Goal: Task Accomplishment & Management: Use online tool/utility

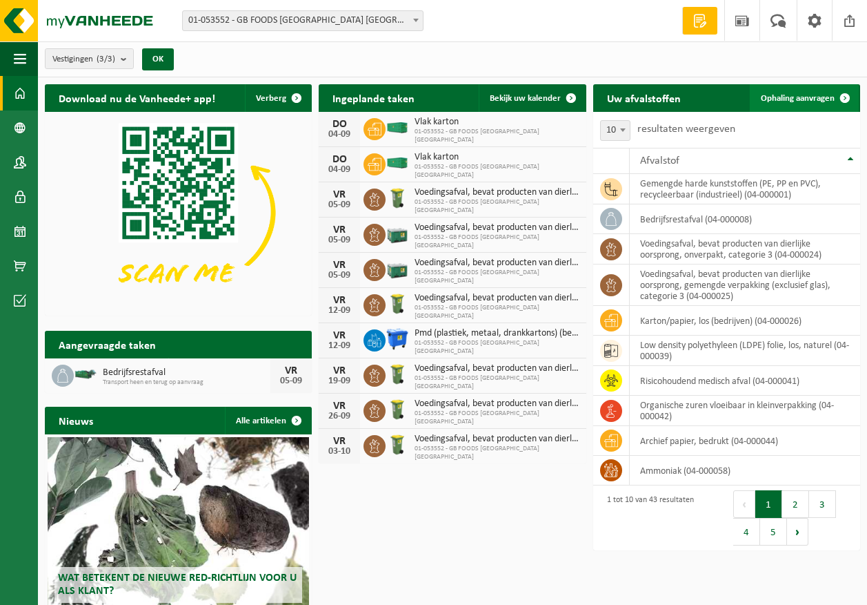
click at [804, 102] on span "Ophaling aanvragen" at bounding box center [798, 98] width 74 height 9
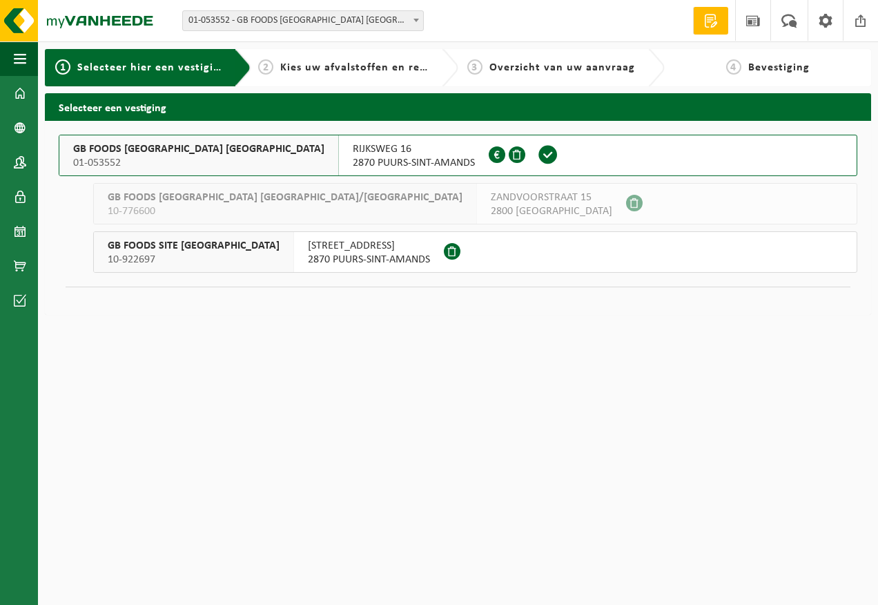
click at [353, 164] on span "2870 PUURS-SINT-AMANDS" at bounding box center [414, 163] width 122 height 14
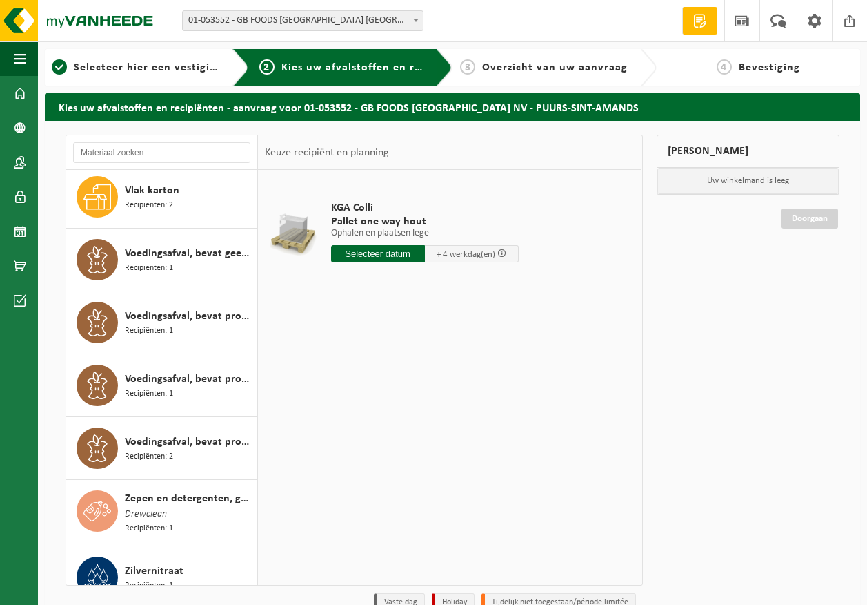
scroll to position [2161, 0]
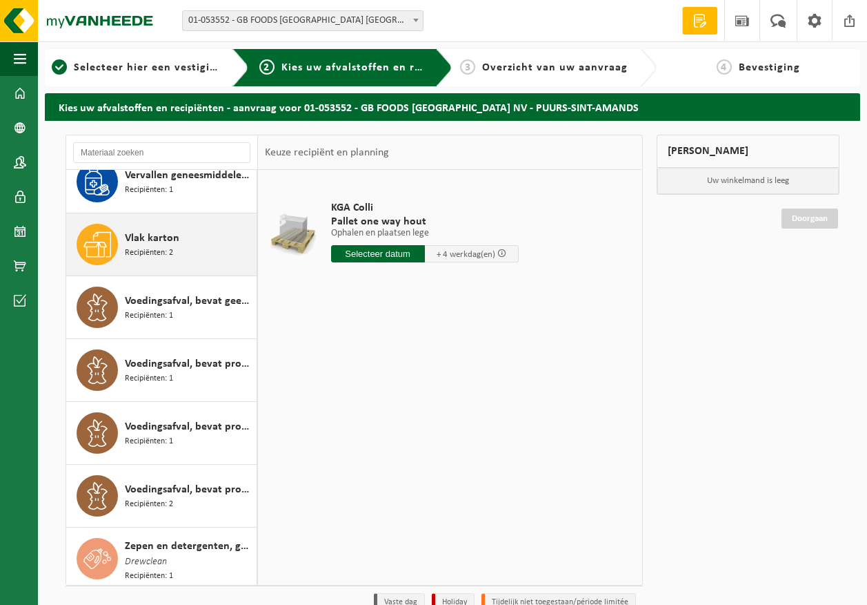
click at [192, 244] on div "Vlak karton Recipiënten: 2" at bounding box center [189, 244] width 128 height 41
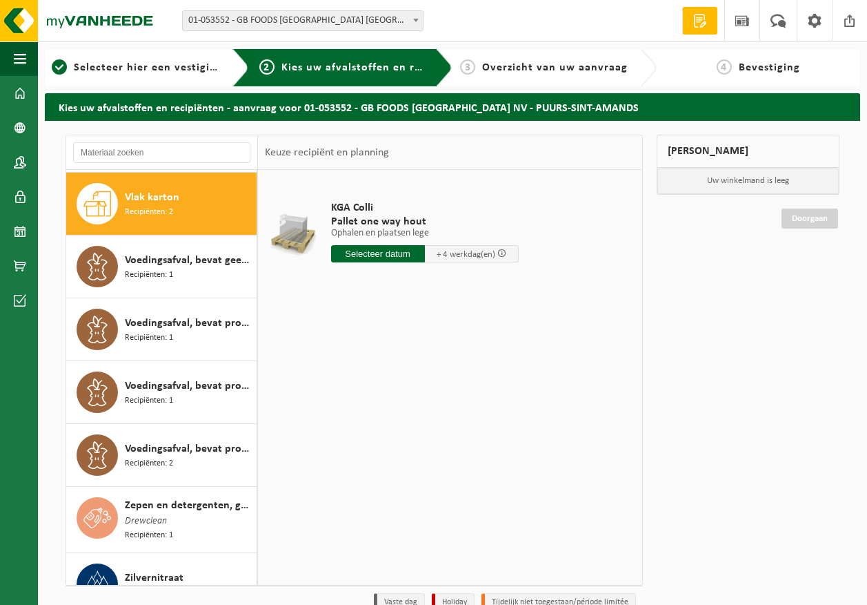
scroll to position [2135, 0]
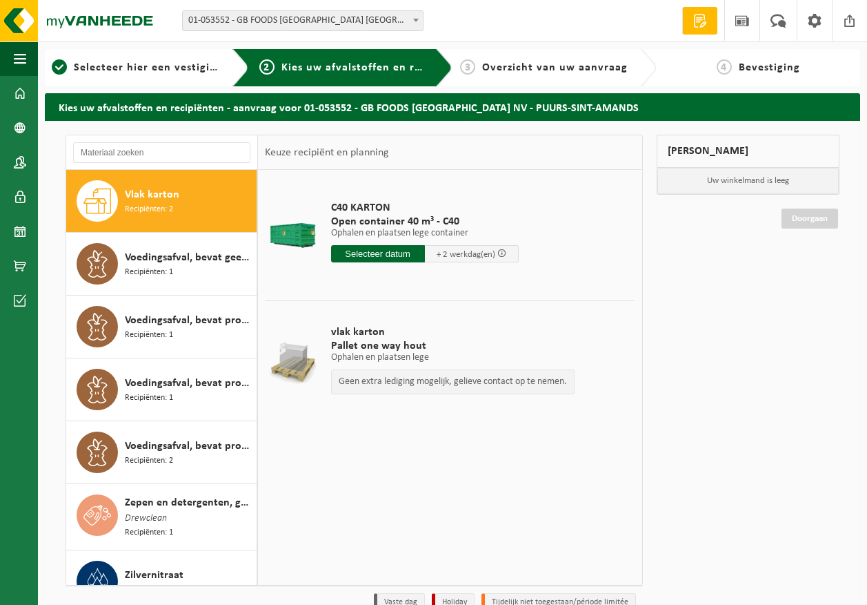
click at [417, 250] on input "text" at bounding box center [378, 253] width 94 height 17
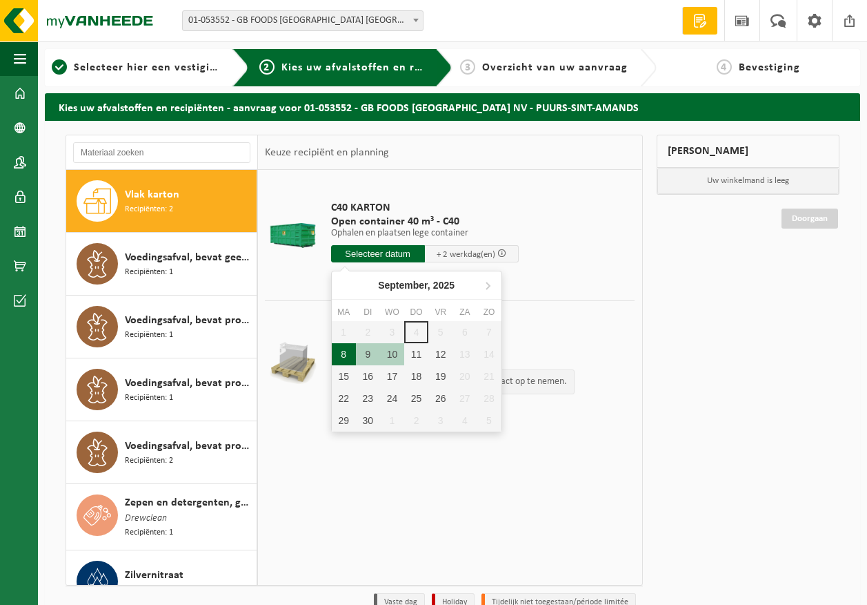
click at [338, 355] on div "8" at bounding box center [344, 354] width 24 height 22
type input "Van 2025-09-08"
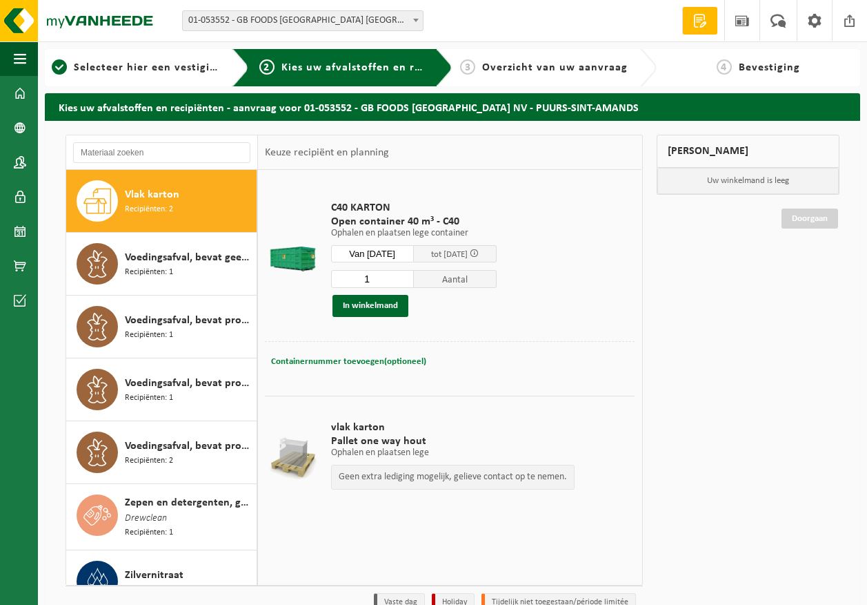
click at [393, 363] on span "Containernummer toevoegen(optioneel)" at bounding box center [348, 361] width 155 height 9
type input "C40-1889"
click at [627, 356] on div "Containernummer toevoegen(optioneel) Annuleren C40-1889" at bounding box center [449, 362] width 363 height 20
click at [360, 301] on button "In winkelmand" at bounding box center [371, 306] width 76 height 22
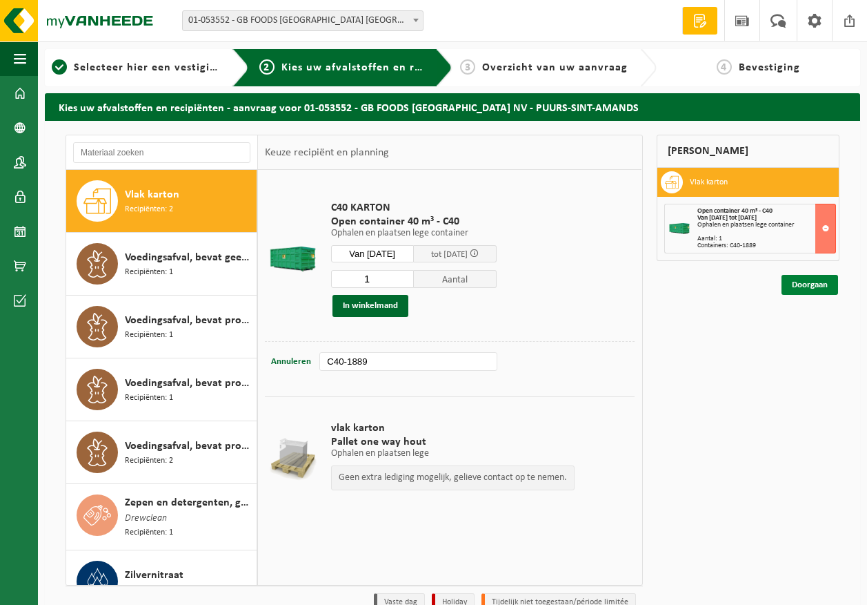
click at [827, 286] on link "Doorgaan" at bounding box center [810, 285] width 57 height 20
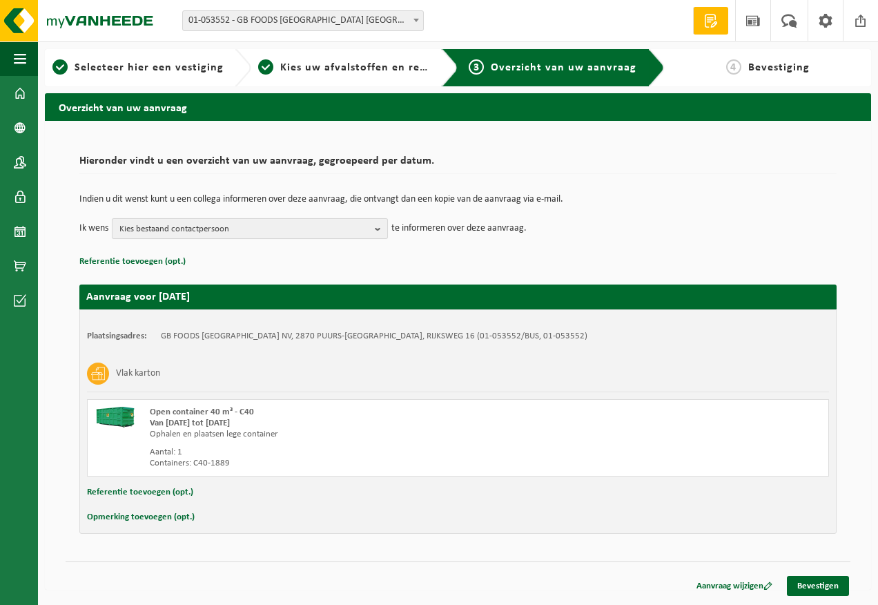
click at [239, 222] on span "Kies bestaand contactpersoon" at bounding box center [244, 229] width 250 height 21
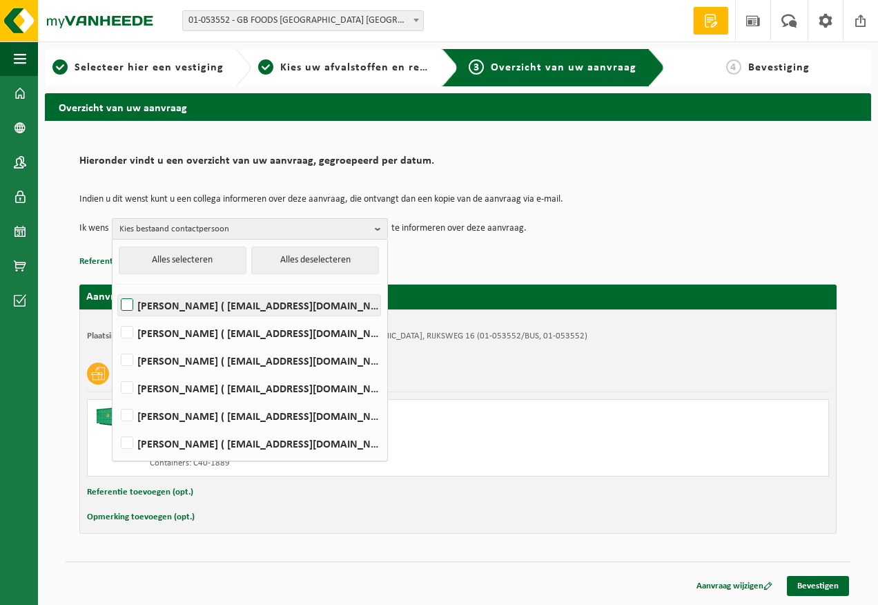
click at [213, 308] on label "Devy De Keersmaeker ( devy_dekeersmaeker@thegbfoods.com )" at bounding box center [249, 305] width 262 height 21
click at [116, 288] on input "Devy De Keersmaeker ( devy_dekeersmaeker@thegbfoods.com )" at bounding box center [115, 287] width 1 height 1
checkbox input "true"
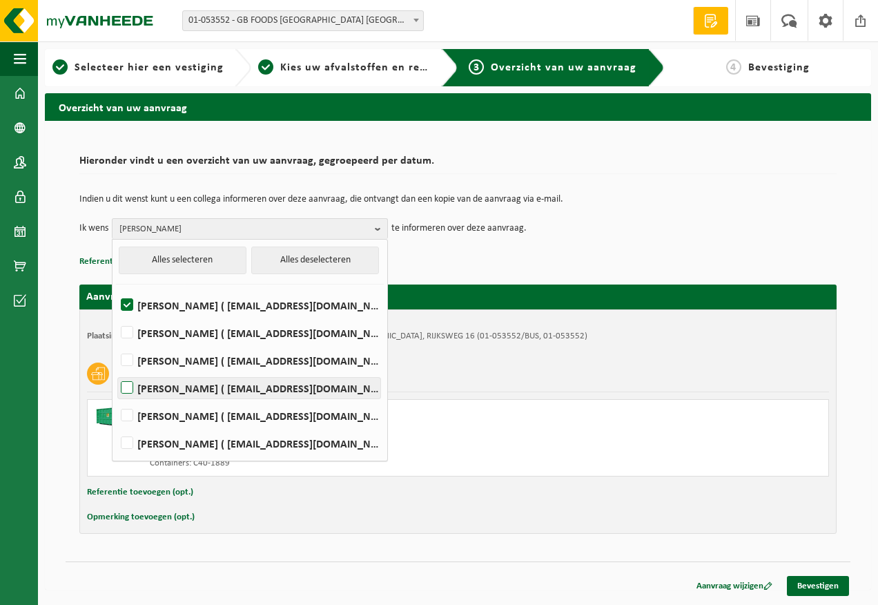
click at [208, 382] on label "Andre Reyniers ( andre_reyniers@thegbfoods.com )" at bounding box center [249, 387] width 262 height 21
click at [116, 371] on input "Andre Reyniers ( andre_reyniers@thegbfoods.com )" at bounding box center [115, 370] width 1 height 1
checkbox input "true"
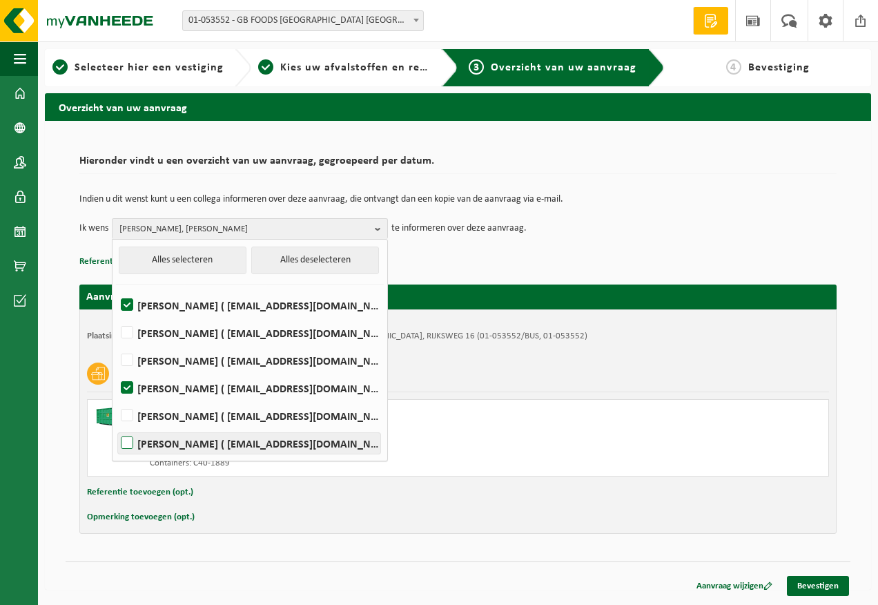
click at [211, 446] on label "Said Tizi ( said_tizi@thegbfoods.com )" at bounding box center [249, 443] width 262 height 21
click at [116, 426] on input "Said Tizi ( said_tizi@thegbfoods.com )" at bounding box center [115, 425] width 1 height 1
checkbox input "true"
click at [828, 589] on link "Bevestigen" at bounding box center [818, 586] width 62 height 20
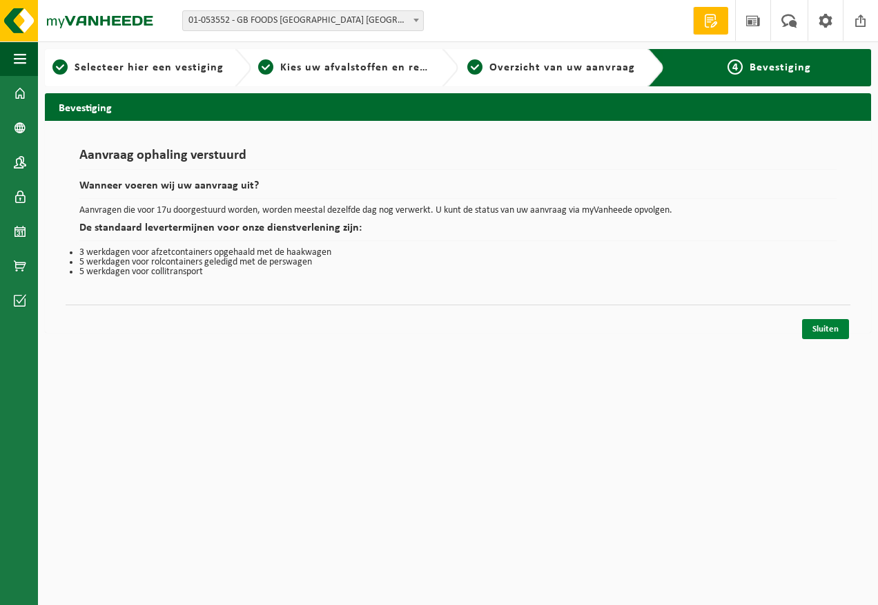
click at [825, 322] on link "Sluiten" at bounding box center [825, 329] width 47 height 20
